Goal: Task Accomplishment & Management: Use online tool/utility

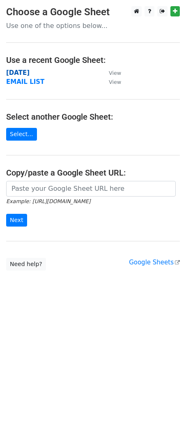
click at [20, 70] on strong "[DATE]" at bounding box center [17, 72] width 23 height 7
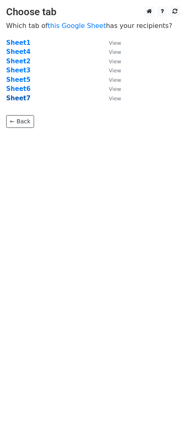
click at [17, 100] on strong "Sheet7" at bounding box center [18, 98] width 24 height 7
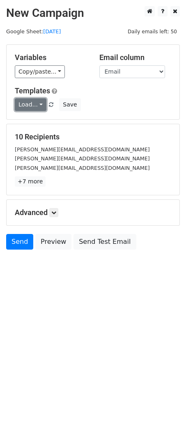
click at [26, 100] on link "Load..." at bounding box center [31, 104] width 32 height 13
click at [27, 100] on link "Load..." at bounding box center [31, 104] width 32 height 13
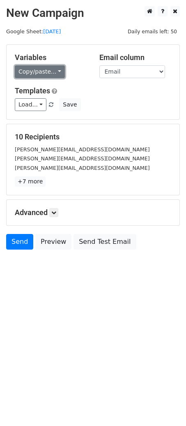
click at [39, 70] on link "Copy/paste..." at bounding box center [40, 71] width 50 height 13
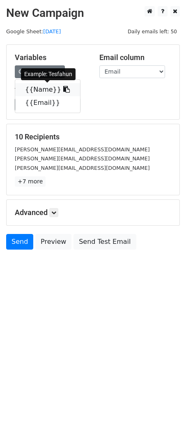
click at [63, 90] on icon at bounding box center [66, 89] width 7 height 7
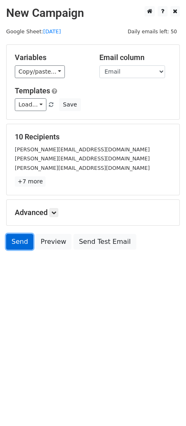
click at [14, 246] on link "Send" at bounding box center [19, 242] width 27 height 16
